Goal: Task Accomplishment & Management: Manage account settings

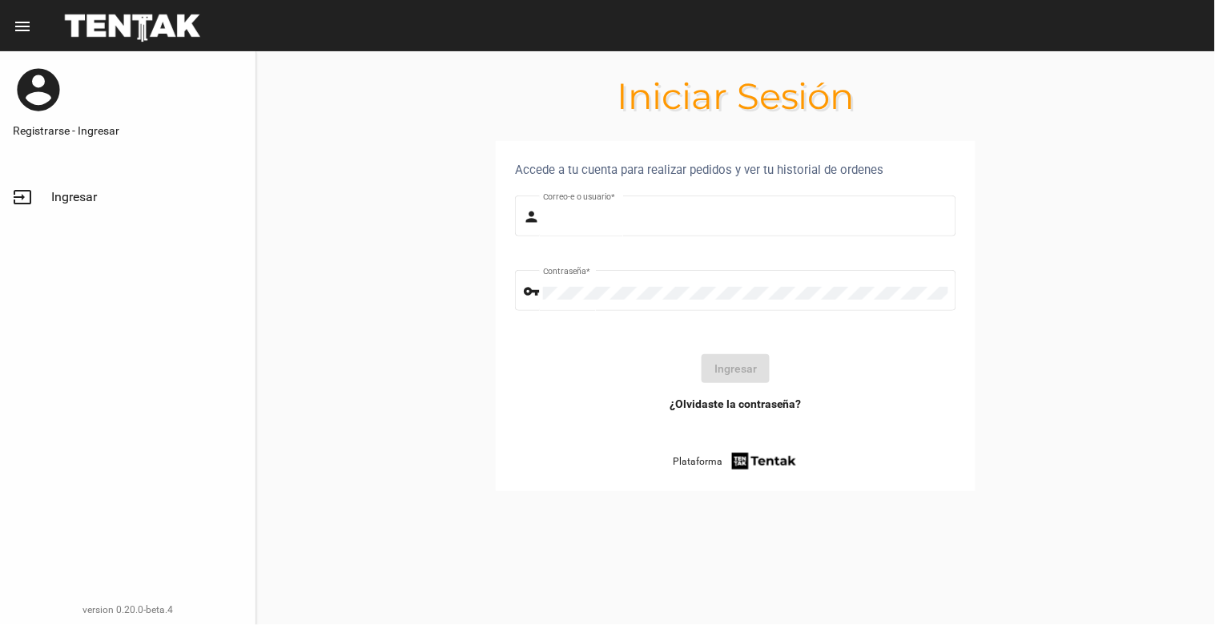
type input "[EMAIL_ADDRESS][DOMAIN_NAME]"
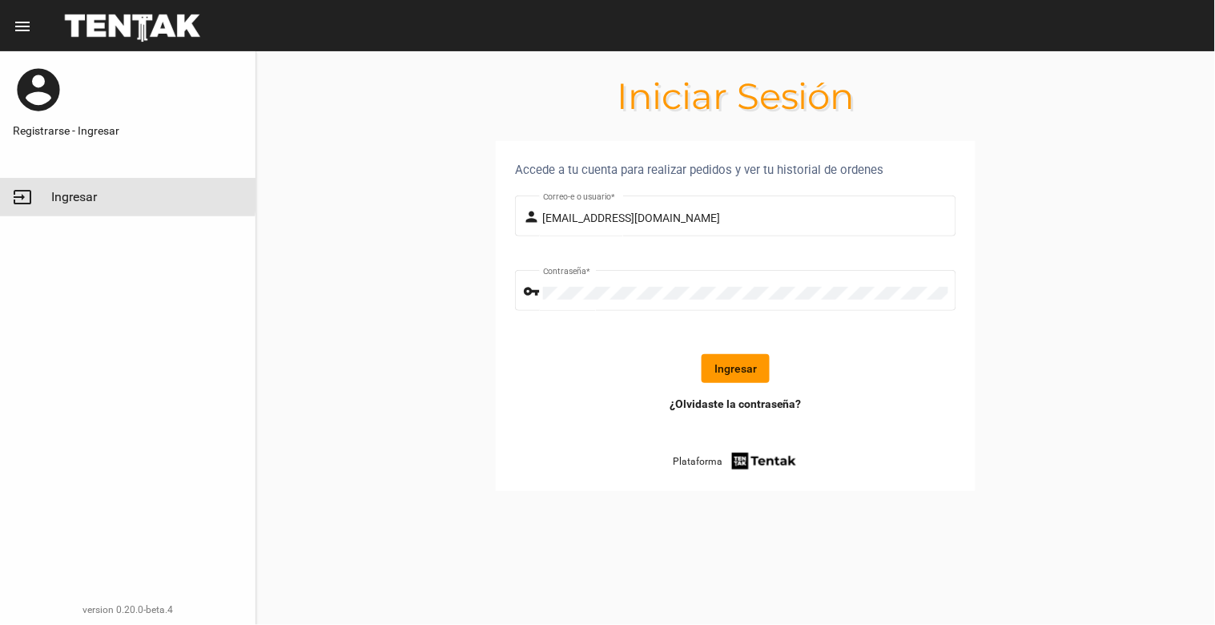
click at [53, 194] on span "Ingresar" at bounding box center [74, 197] width 46 height 16
click at [734, 360] on button "Ingresar" at bounding box center [736, 368] width 68 height 29
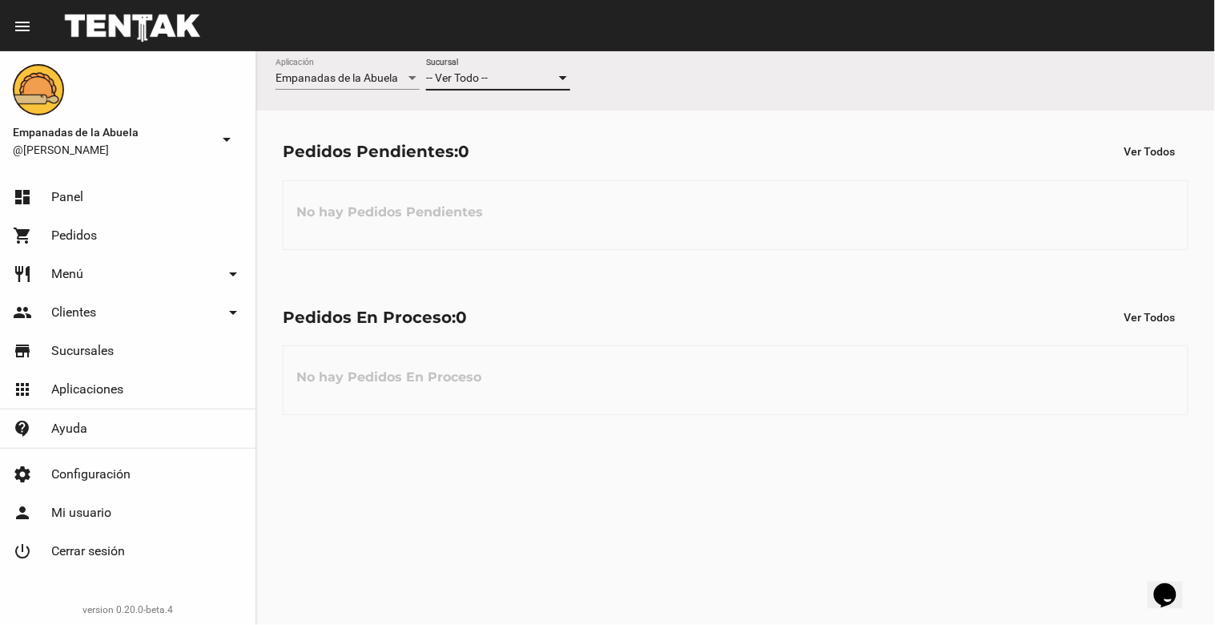
click at [509, 78] on div "-- Ver Todo --" at bounding box center [491, 78] width 130 height 13
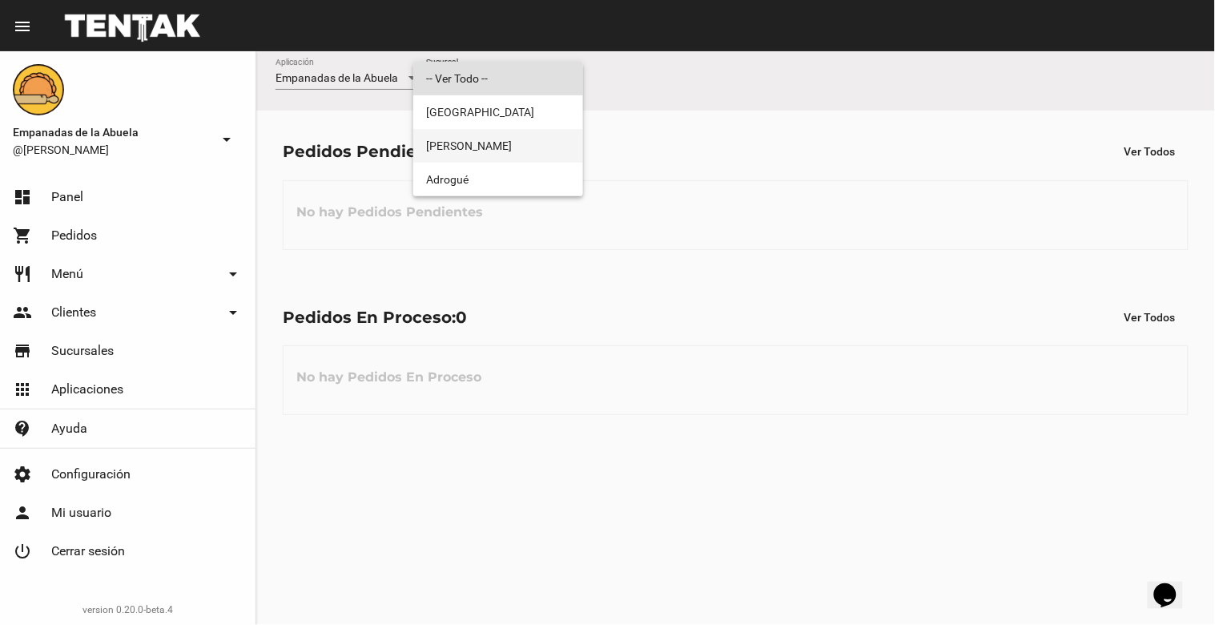
click at [502, 130] on span "[PERSON_NAME]" at bounding box center [498, 146] width 144 height 34
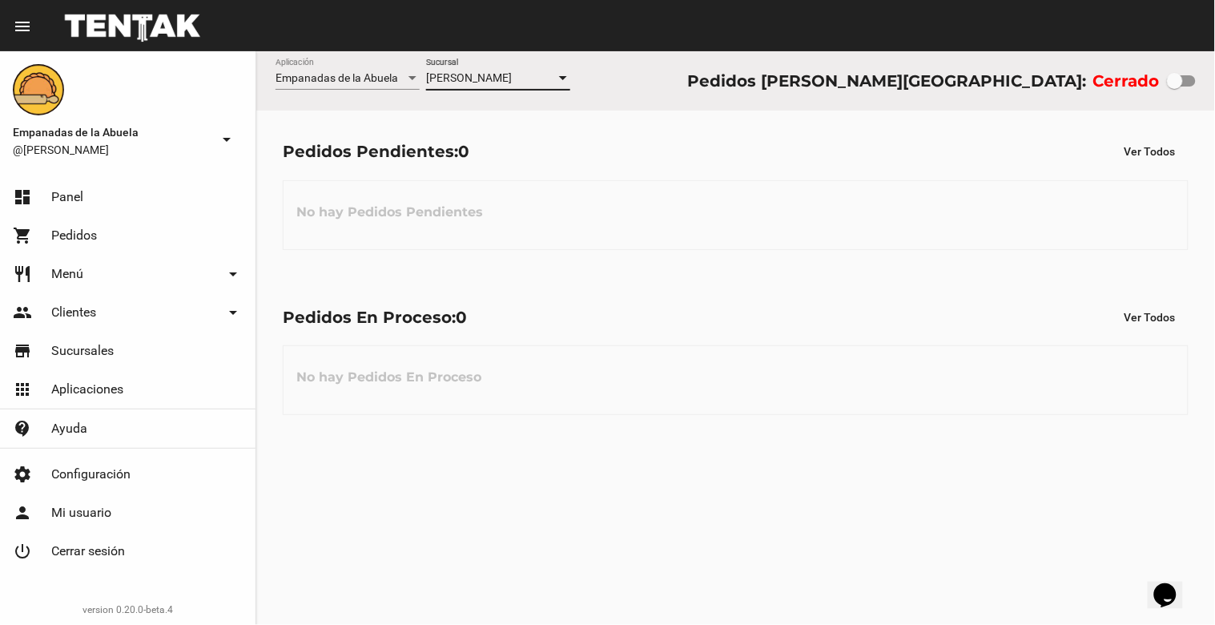
click at [1192, 85] on div at bounding box center [1181, 80] width 29 height 11
click at [1175, 87] on input "checkbox" at bounding box center [1174, 87] width 1 height 1
checkbox input "true"
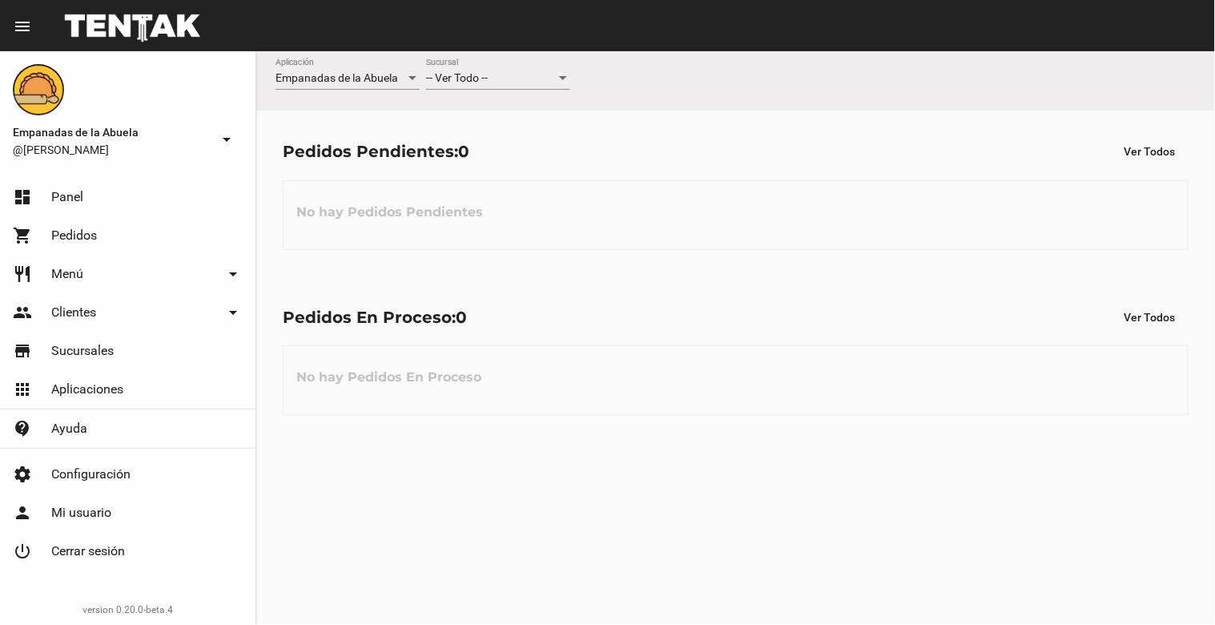
click at [509, 86] on div "-- Ver Todo -- Sucursal" at bounding box center [498, 73] width 144 height 31
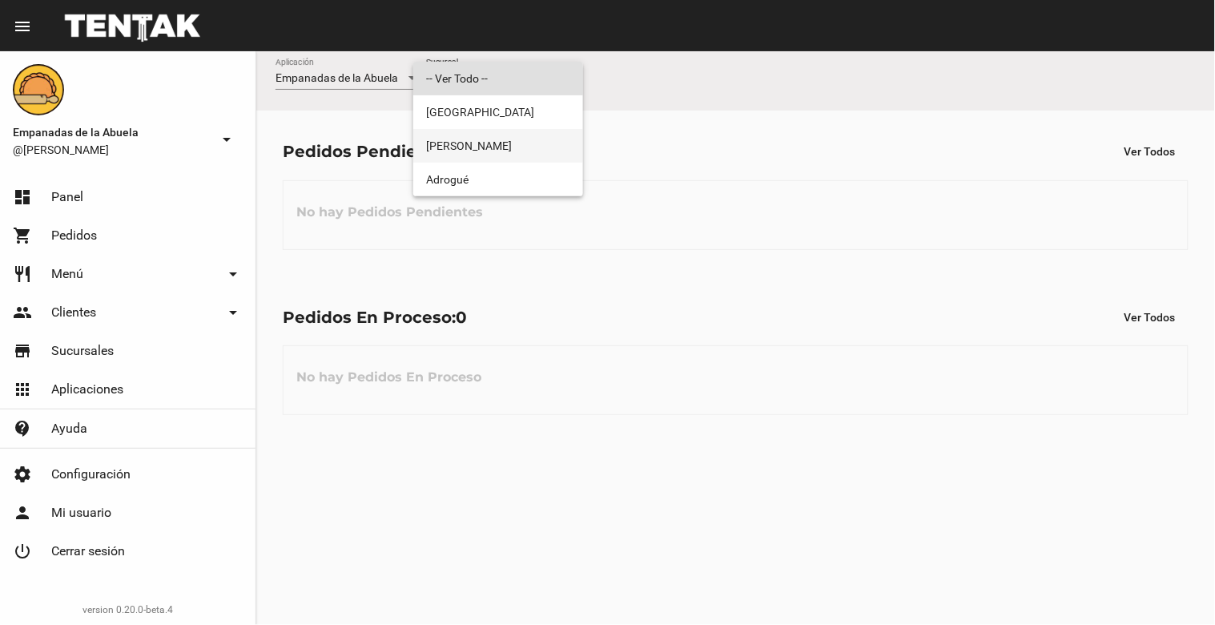
click at [497, 141] on span "[PERSON_NAME]" at bounding box center [498, 146] width 144 height 34
